Goal: Information Seeking & Learning: Find specific fact

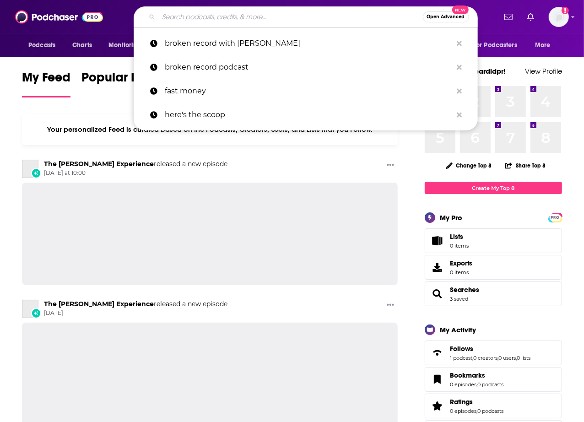
click at [176, 11] on input "Search podcasts, credits, & more..." at bounding box center [291, 17] width 264 height 15
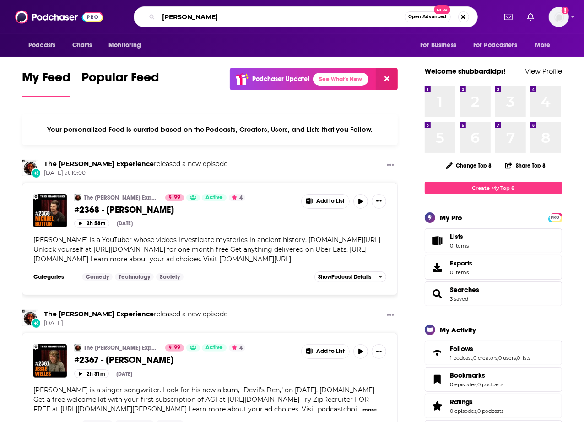
type input "[PERSON_NAME]"
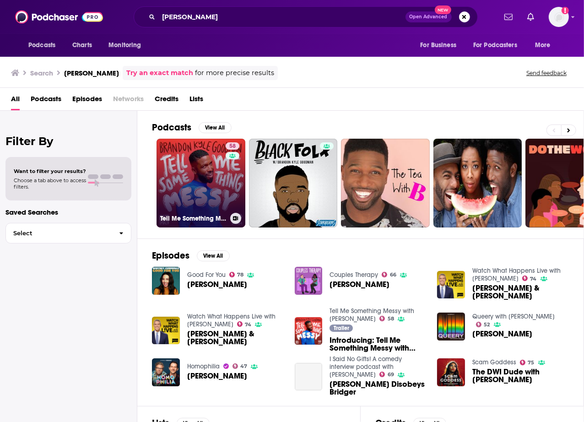
click at [211, 185] on link "58 Tell Me Something Messy with [PERSON_NAME]" at bounding box center [200, 183] width 89 height 89
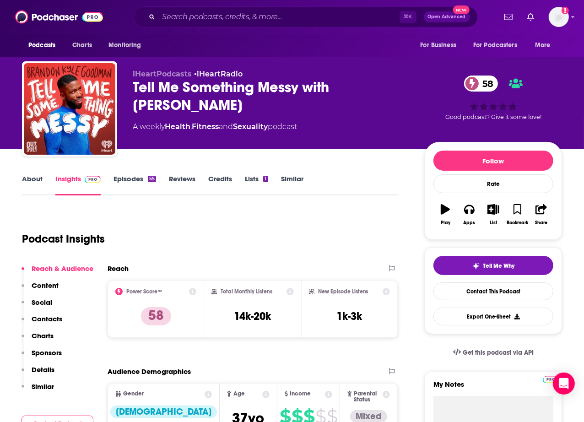
drag, startPoint x: 274, startPoint y: 115, endPoint x: 129, endPoint y: 86, distance: 147.4
click at [129, 86] on div "iHeartPodcasts • iHeartRadio Tell Me Something Messy with [PERSON_NAME] 58 A we…" at bounding box center [292, 110] width 540 height 99
copy h2 "Tell Me Something Messy with [PERSON_NAME]"
